Goal: Download file/media

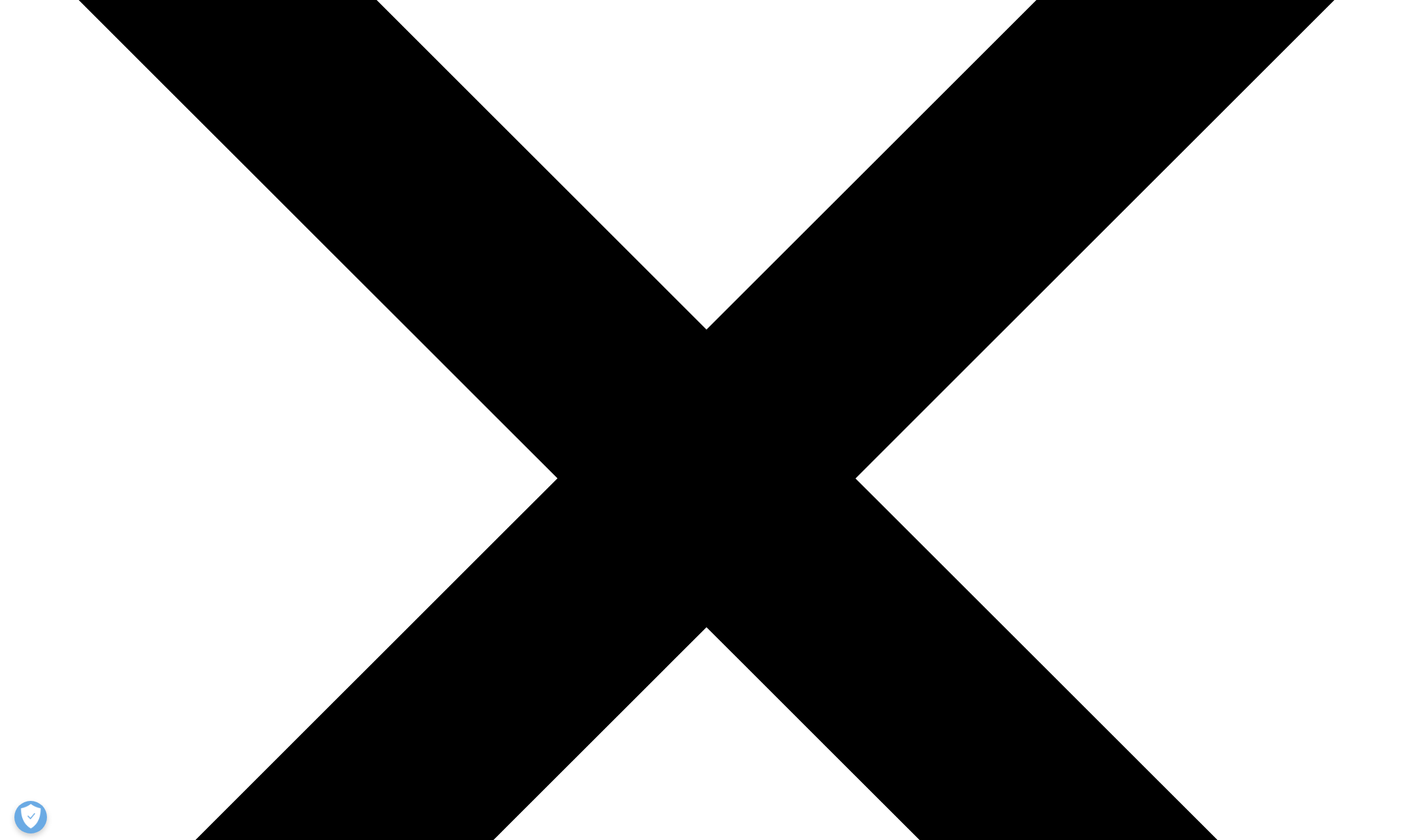
scroll to position [261, 0]
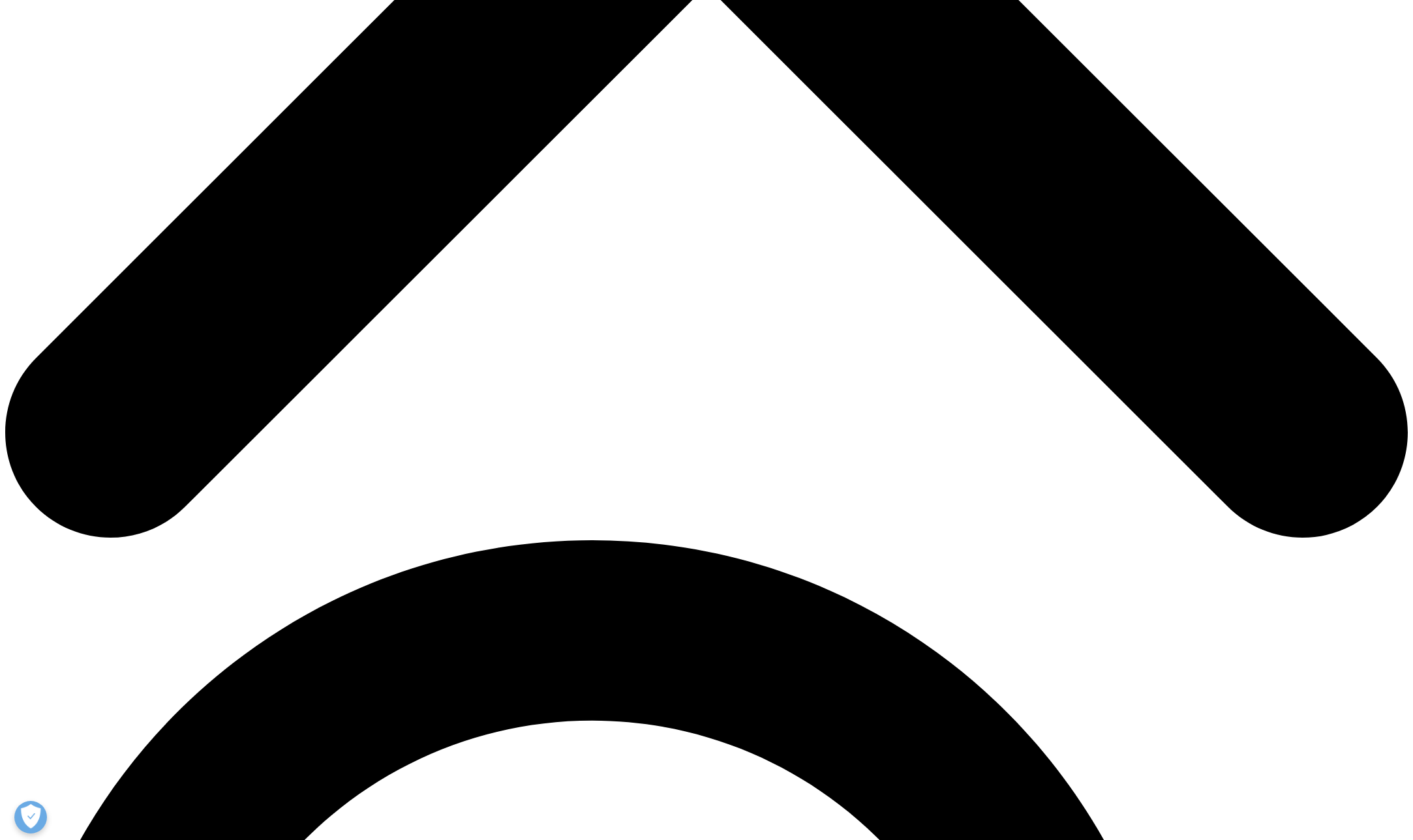
scroll to position [975, 0]
